Goal: Navigation & Orientation: Understand site structure

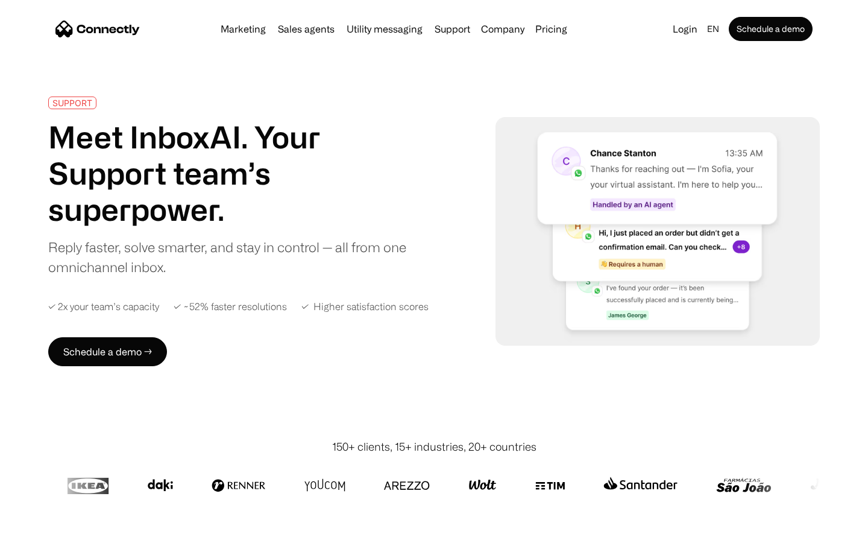
scroll to position [4732, 0]
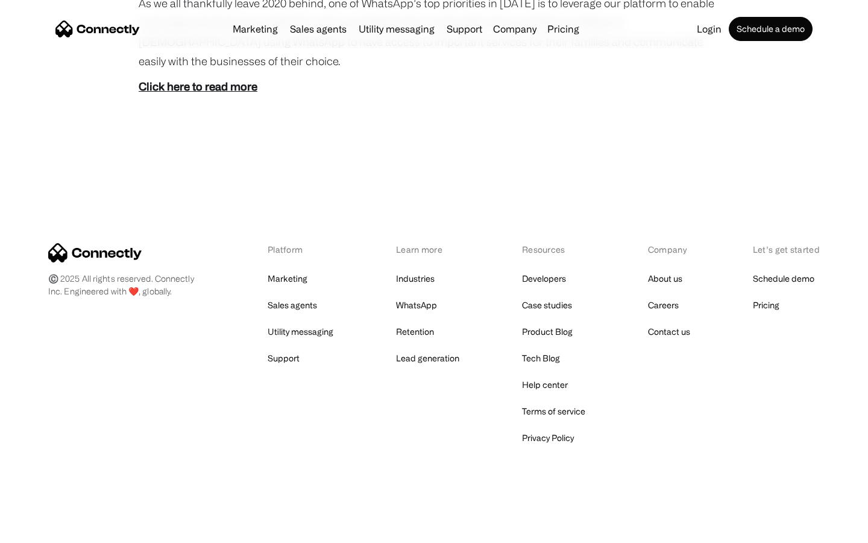
scroll to position [677, 0]
